Goal: Find specific page/section: Find specific page/section

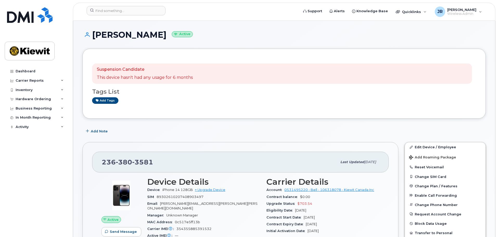
scroll to position [69, 0]
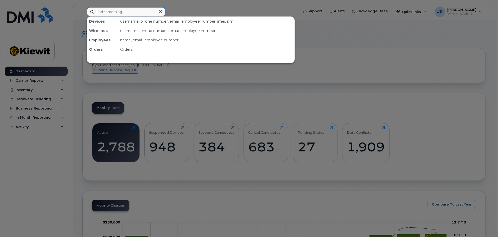
drag, startPoint x: 94, startPoint y: 14, endPoint x: 99, endPoint y: 13, distance: 5.4
click at [94, 14] on input at bounding box center [126, 11] width 79 height 9
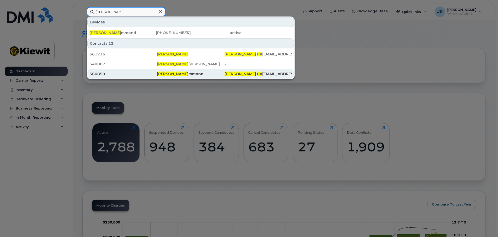
type input "jesse ha"
click at [154, 75] on div "560850" at bounding box center [123, 73] width 67 height 5
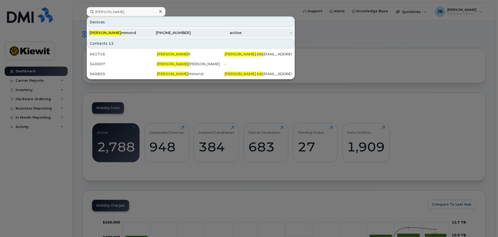
click at [171, 33] on div "236-380-3581" at bounding box center [165, 32] width 51 height 5
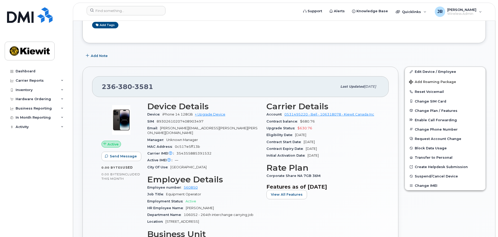
scroll to position [69, 0]
